Goal: Task Accomplishment & Management: Manage account settings

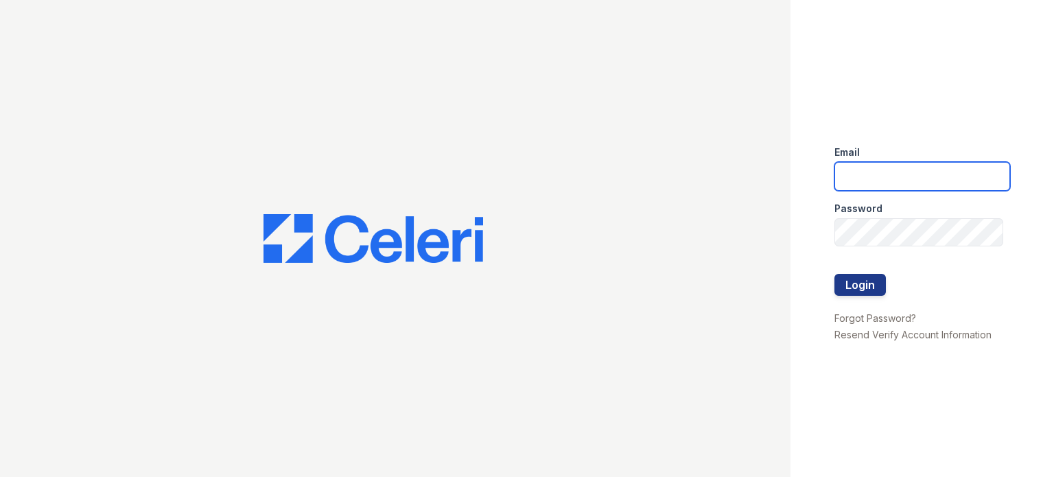
click at [879, 179] on input "email" at bounding box center [922, 176] width 176 height 29
type input "[EMAIL_ADDRESS][DOMAIN_NAME]"
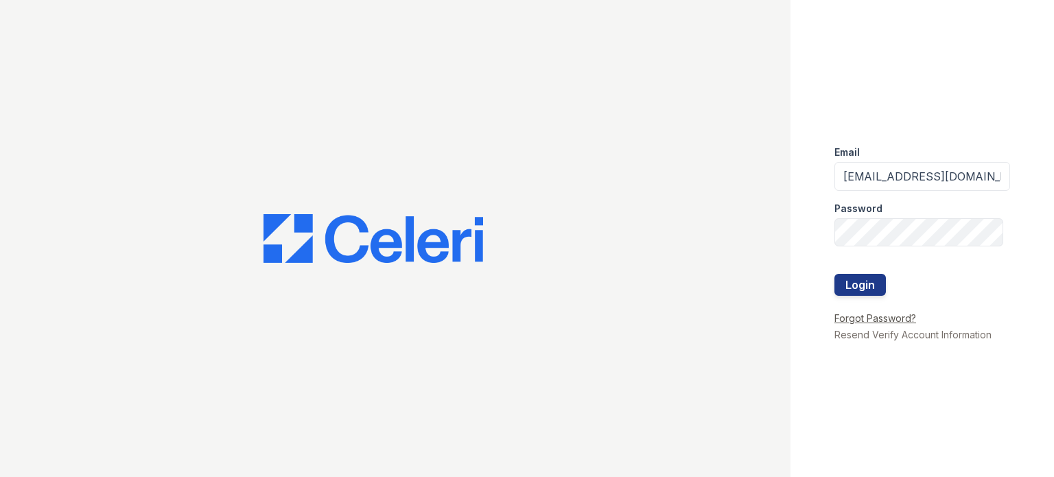
click at [868, 319] on link "Forgot Password?" at bounding box center [875, 318] width 82 height 12
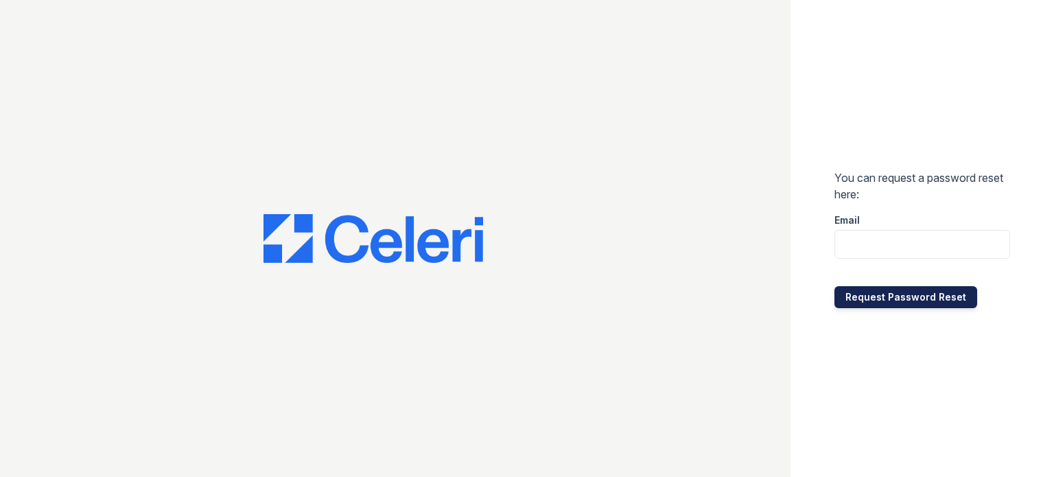
click at [903, 296] on button "Request Password Reset" at bounding box center [905, 297] width 143 height 22
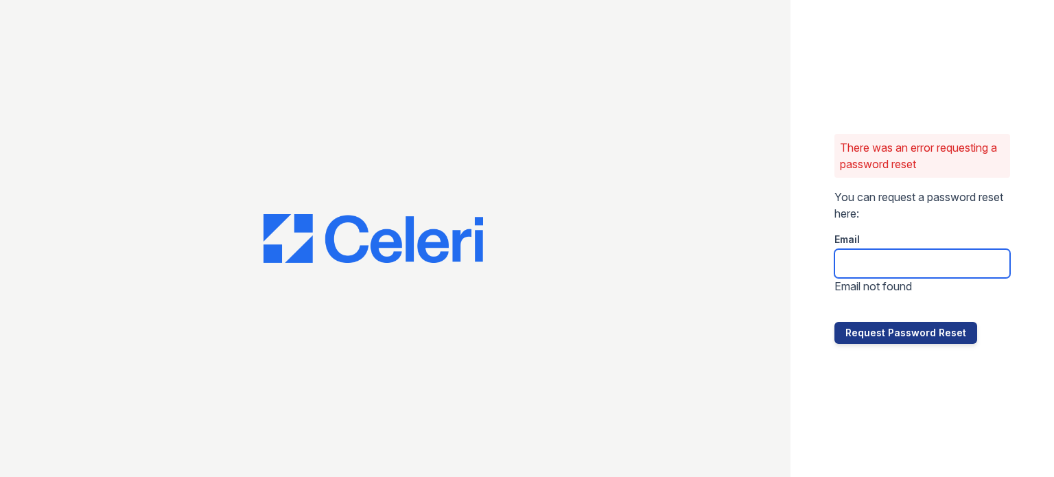
click at [905, 262] on input "email" at bounding box center [922, 263] width 176 height 29
type input "[EMAIL_ADDRESS][DOMAIN_NAME]"
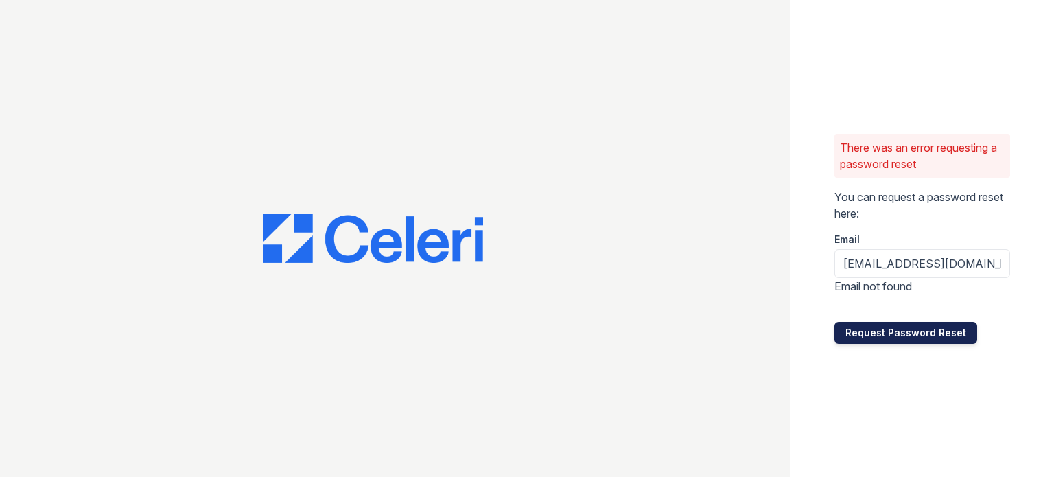
click at [895, 328] on button "Request Password Reset" at bounding box center [905, 333] width 143 height 22
click at [927, 334] on button "Request Password Reset" at bounding box center [905, 333] width 143 height 22
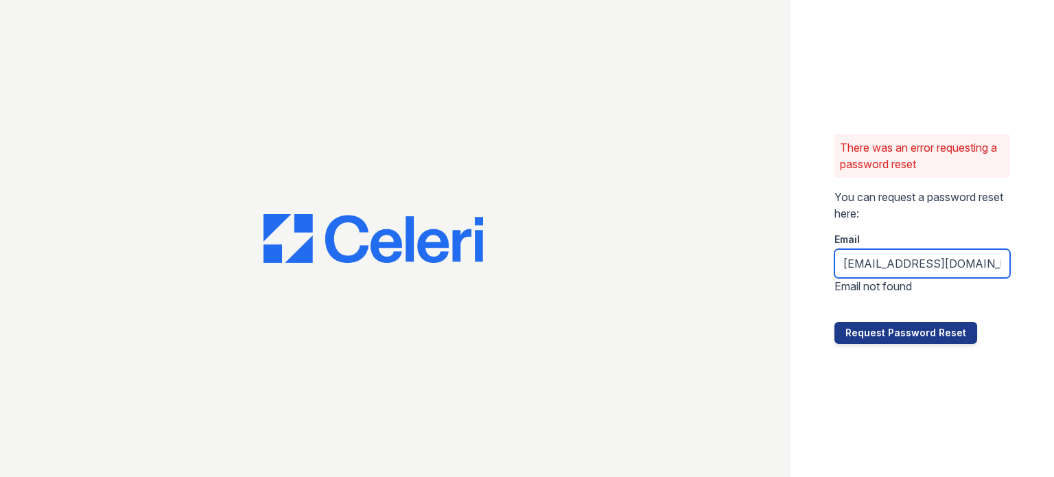
click at [1004, 265] on input "[EMAIL_ADDRESS][DOMAIN_NAME]" at bounding box center [922, 263] width 176 height 29
type input "v"
